Goal: Navigation & Orientation: Find specific page/section

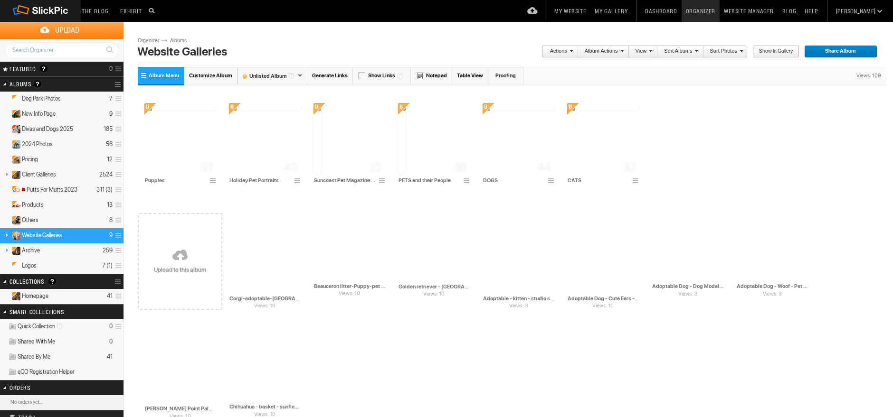
drag, startPoint x: 0, startPoint y: 0, endPoint x: 828, endPoint y: 115, distance: 836.1
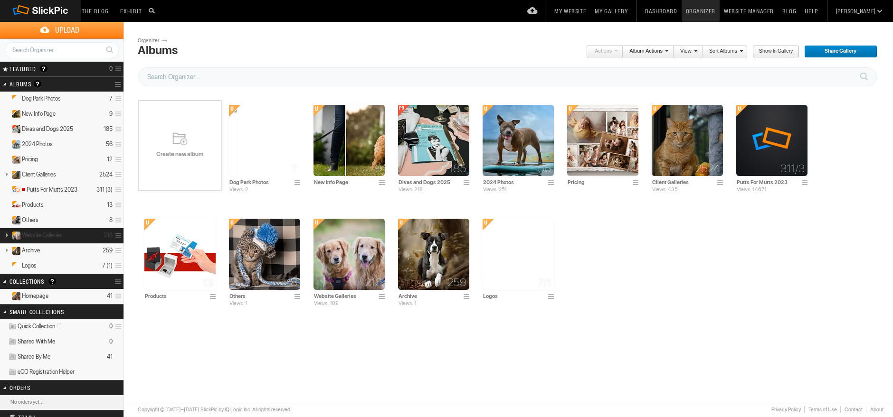
click at [60, 236] on span "Website Galleries" at bounding box center [42, 236] width 40 height 8
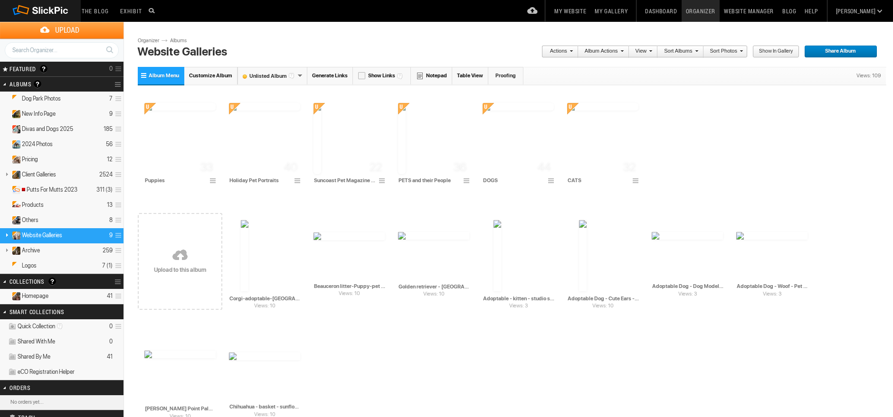
click at [192, 236] on link at bounding box center [180, 256] width 85 height 110
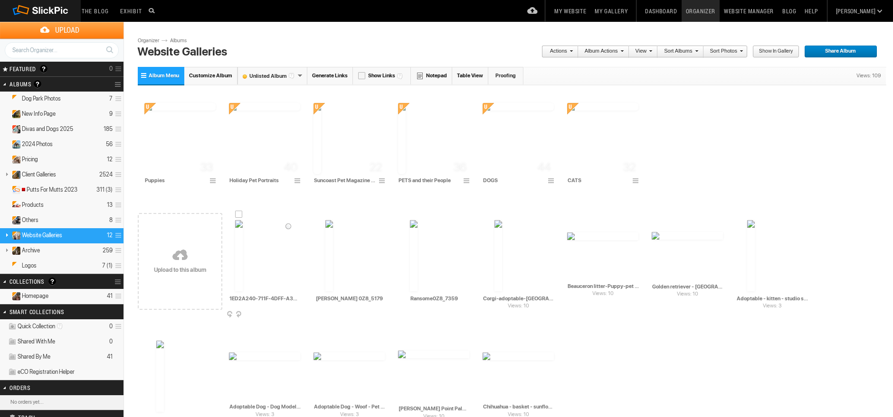
click at [240, 218] on td "AI 1ED2A240-711F-4DFF-A3A7-A6BFBCAC52DF HTML: Direct: Forum: Photo ID: 22821045…" at bounding box center [264, 255] width 71 height 109
click at [327, 214] on div at bounding box center [329, 215] width 8 height 8
click at [411, 215] on div at bounding box center [414, 215] width 8 height 8
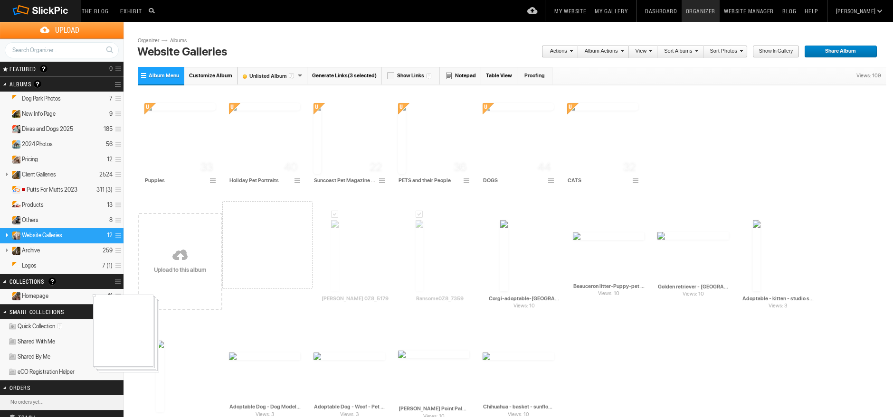
drag, startPoint x: 261, startPoint y: 258, endPoint x: 92, endPoint y: 294, distance: 173.3
click at [97, 292] on details "Homepage 44" at bounding box center [61, 296] width 123 height 15
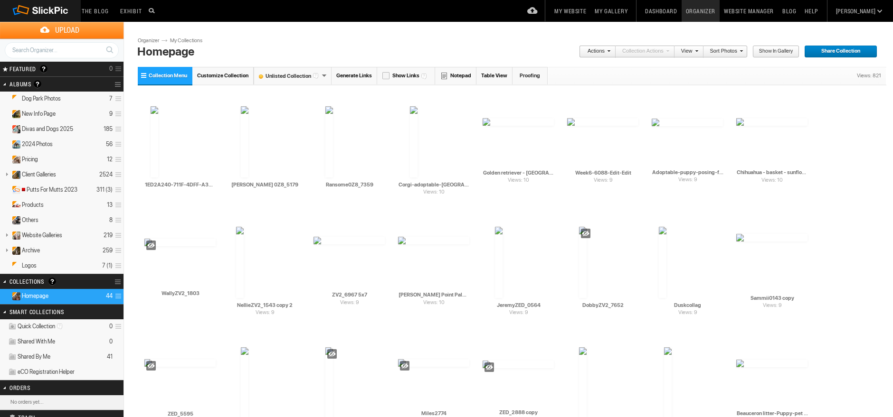
click at [590, 10] on link "My Website" at bounding box center [570, 11] width 40 height 22
